Goal: Task Accomplishment & Management: Use online tool/utility

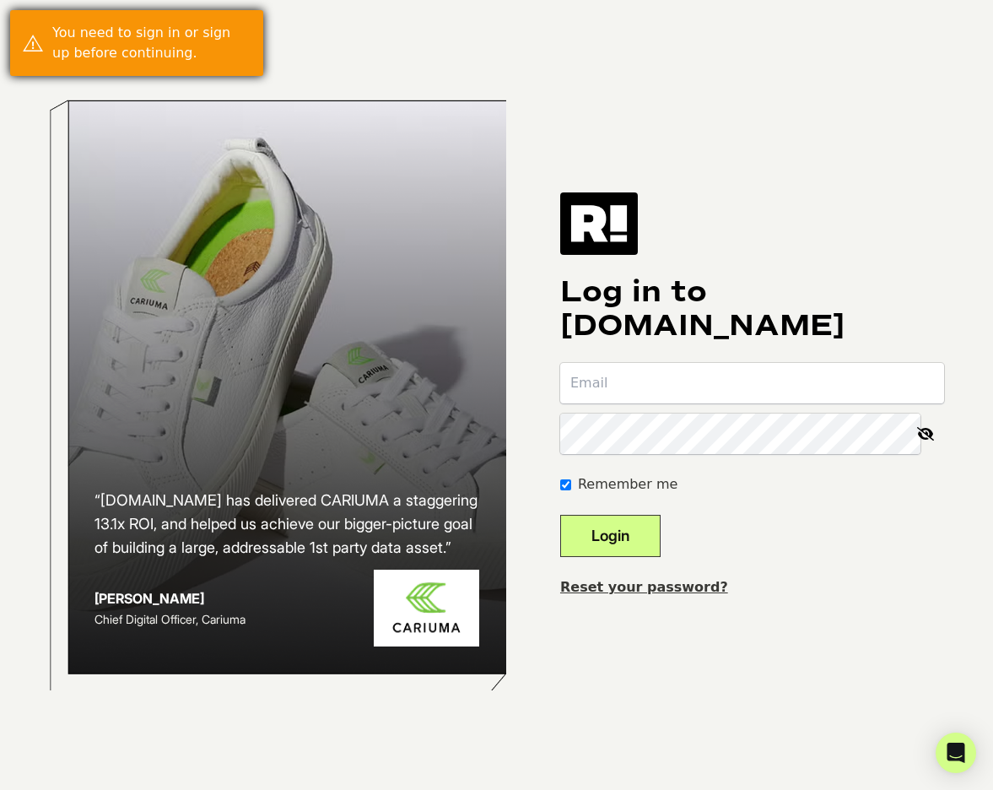
type input "[PERSON_NAME][EMAIL_ADDRESS][DOMAIN_NAME]"
click at [634, 536] on button "Login" at bounding box center [610, 536] width 100 height 42
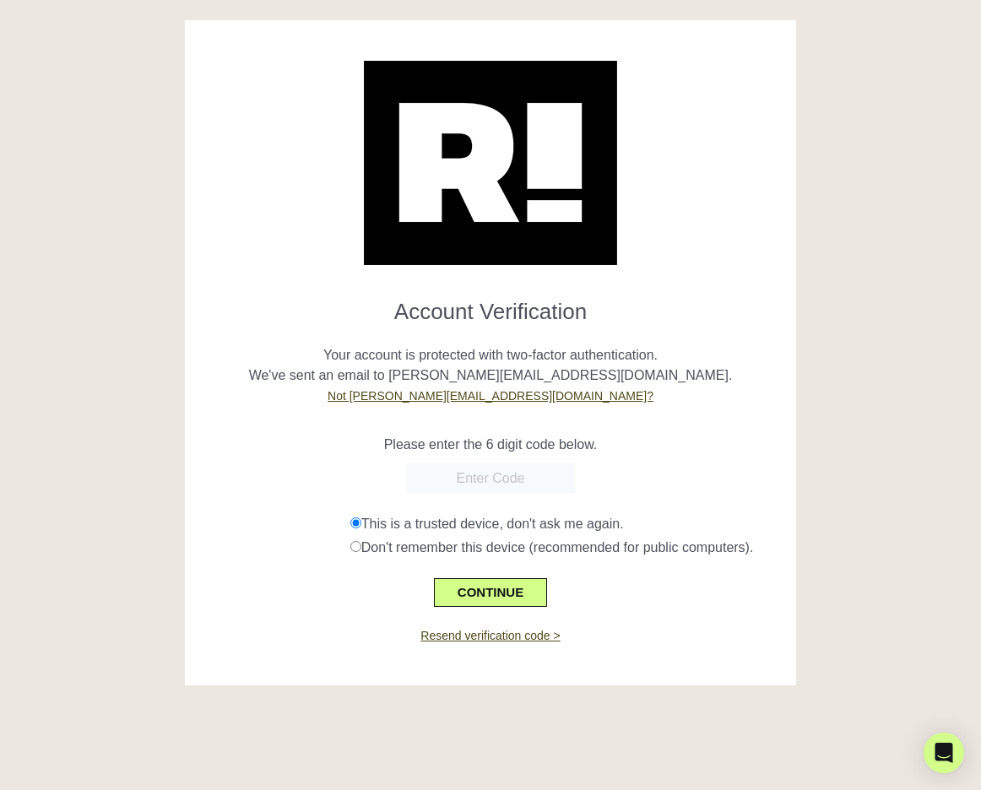
click at [481, 476] on input "text" at bounding box center [490, 478] width 169 height 30
type input "678510"
click at [495, 583] on button "CONTINUE" at bounding box center [490, 592] width 113 height 29
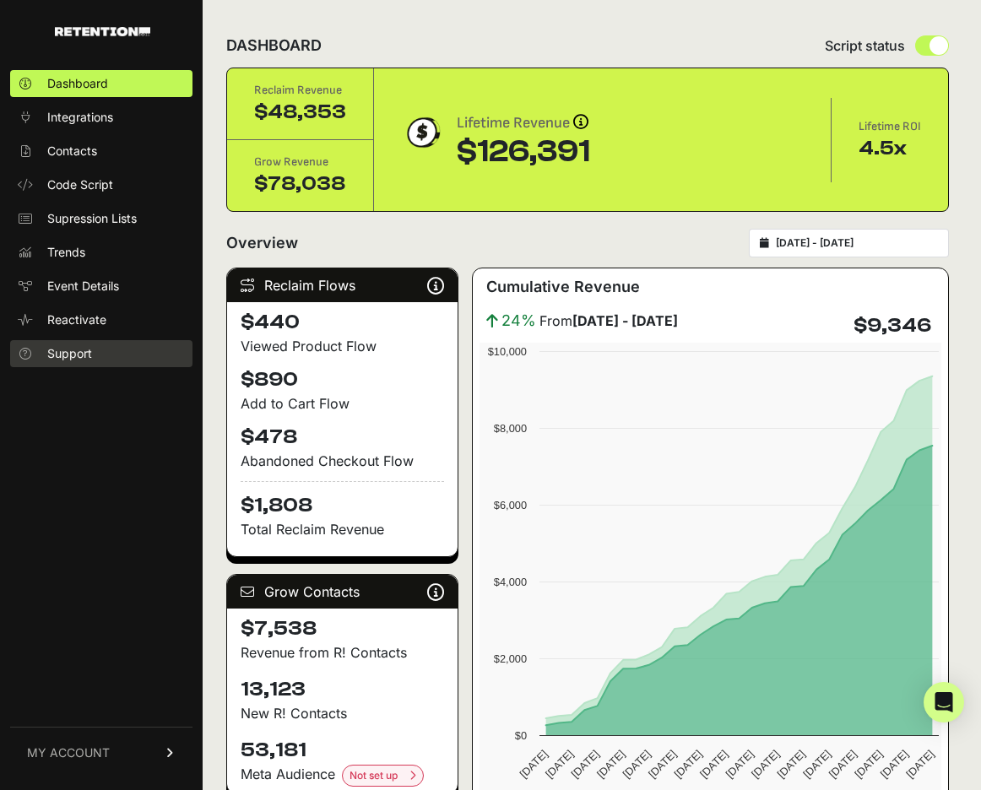
click at [94, 350] on link "Support" at bounding box center [101, 353] width 182 height 27
click at [153, 356] on link "Support" at bounding box center [101, 353] width 182 height 27
